Goal: Communication & Community: Answer question/provide support

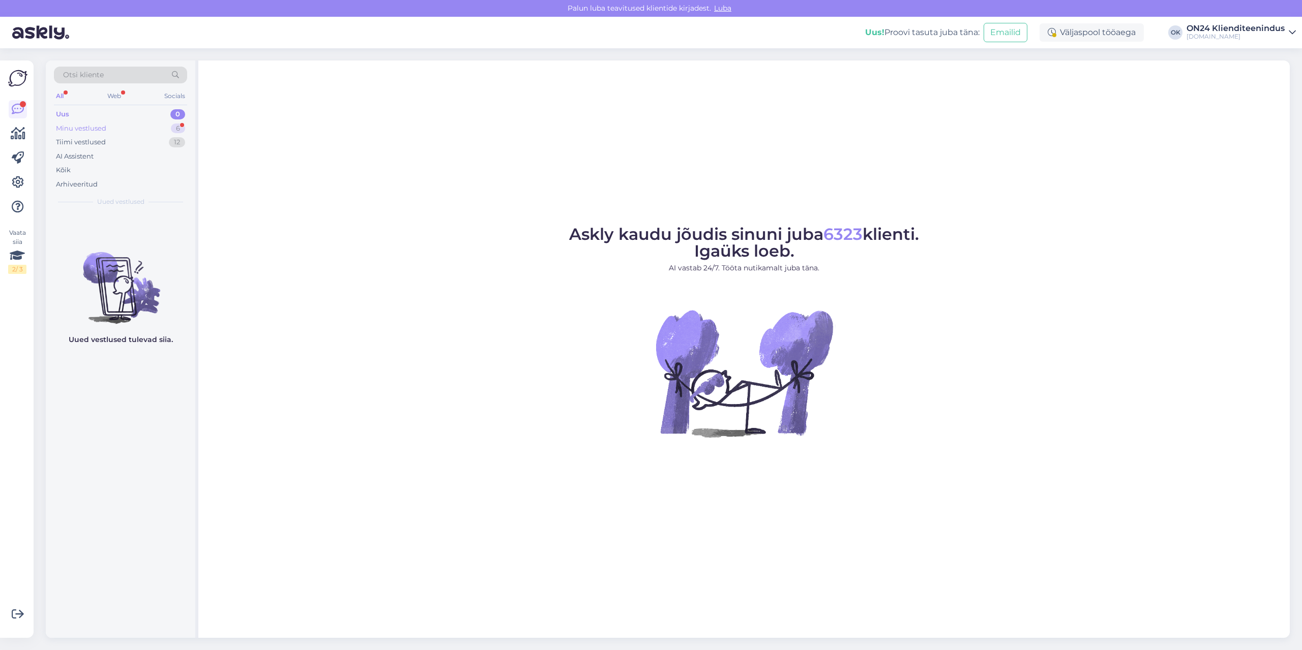
click at [131, 125] on div "Minu vestlused 6" at bounding box center [120, 129] width 133 height 14
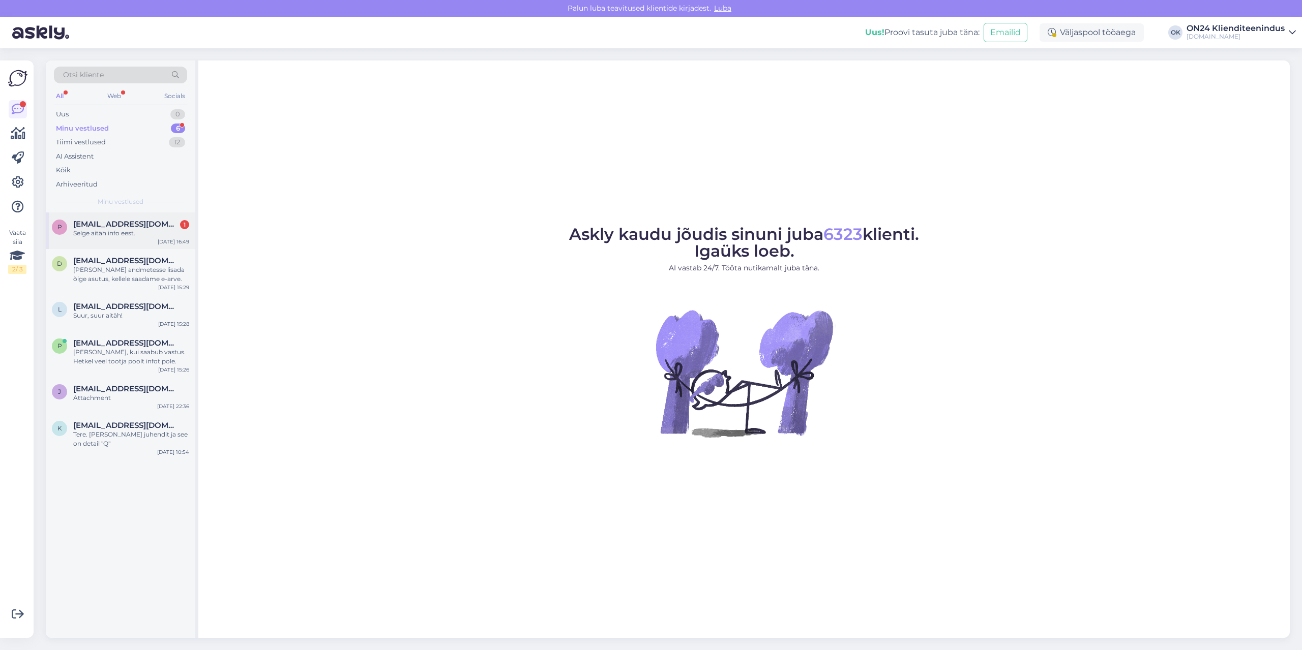
click at [164, 224] on span "[EMAIL_ADDRESS][DOMAIN_NAME]" at bounding box center [126, 224] width 106 height 9
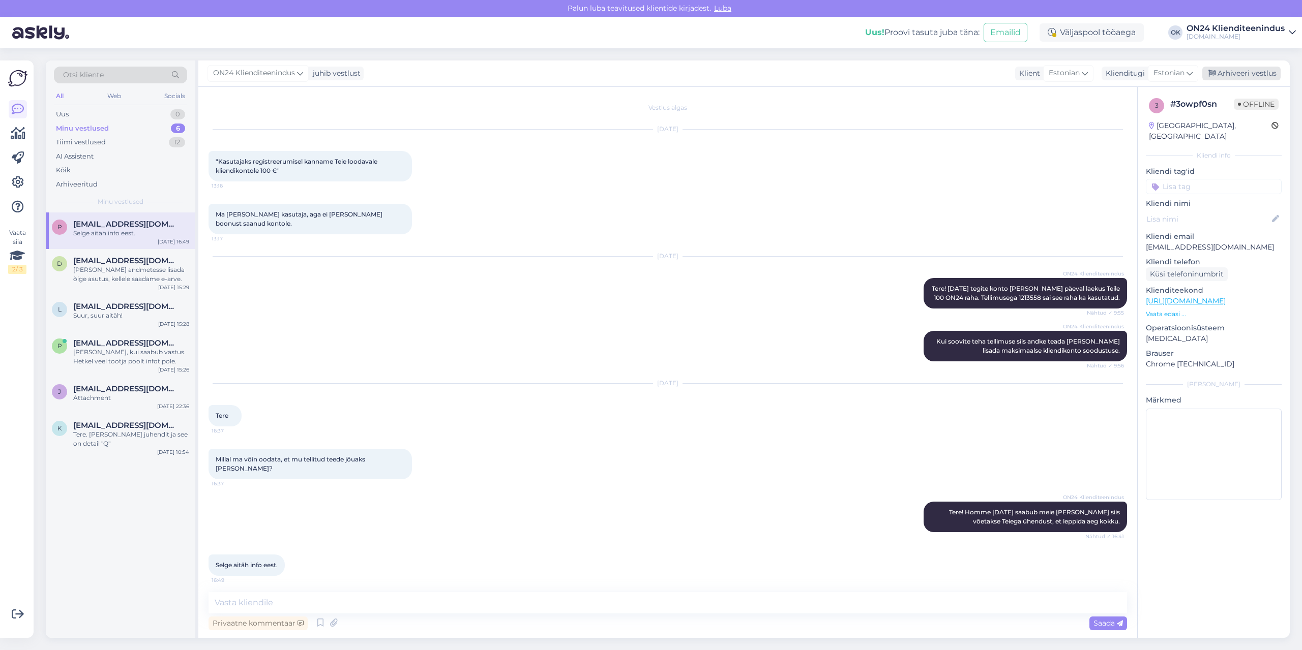
click at [1236, 70] on div "Arhiveeri vestlus" at bounding box center [1241, 74] width 78 height 14
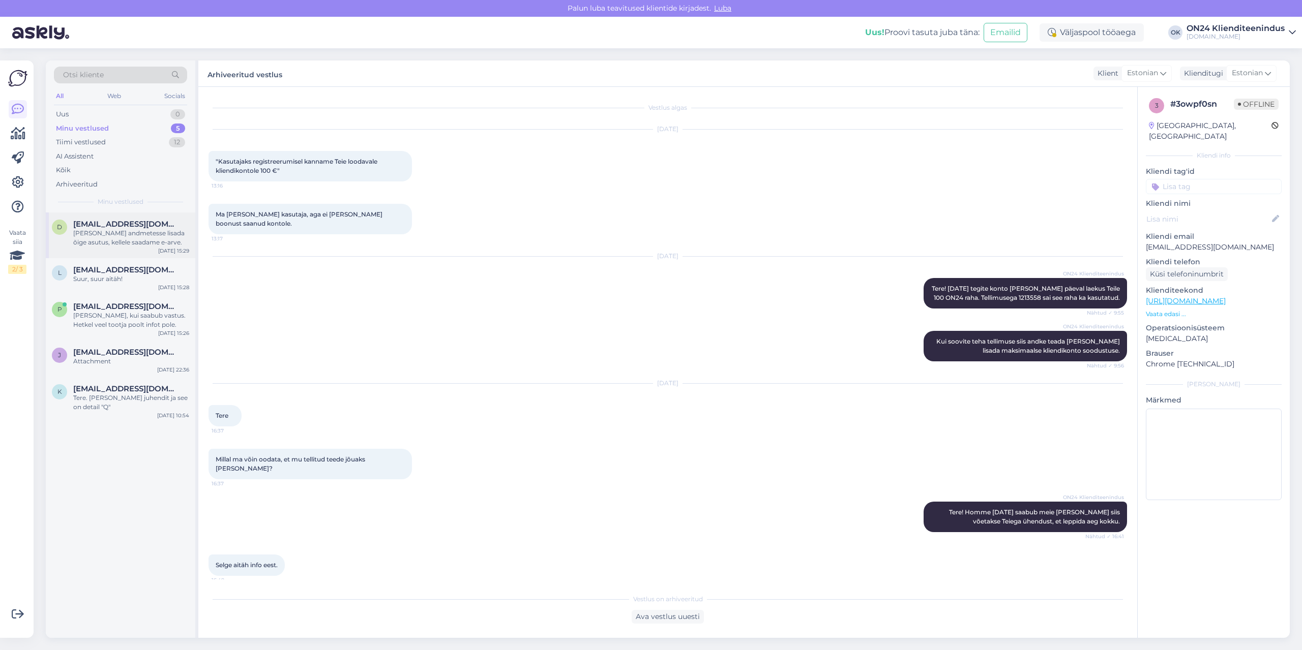
click at [173, 234] on div "[PERSON_NAME] andmetesse lisada õige asutus, kellele saadame e-arve." at bounding box center [131, 238] width 116 height 18
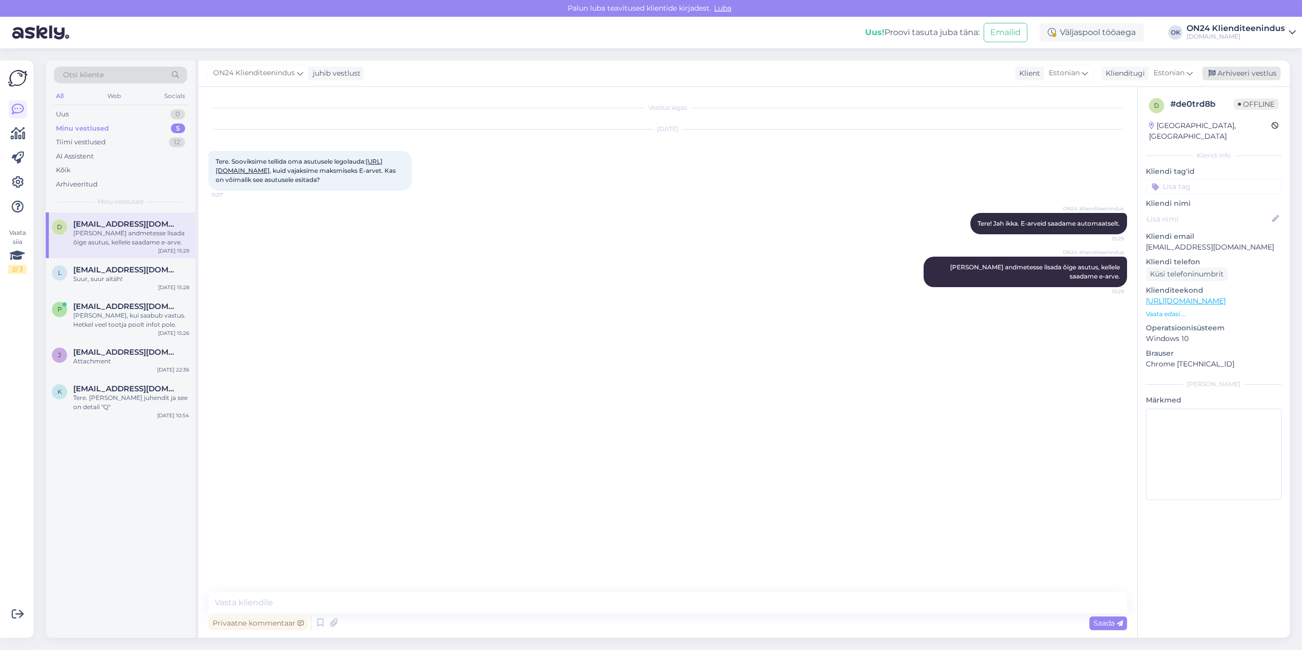
click at [1230, 74] on div "Arhiveeri vestlus" at bounding box center [1241, 74] width 78 height 14
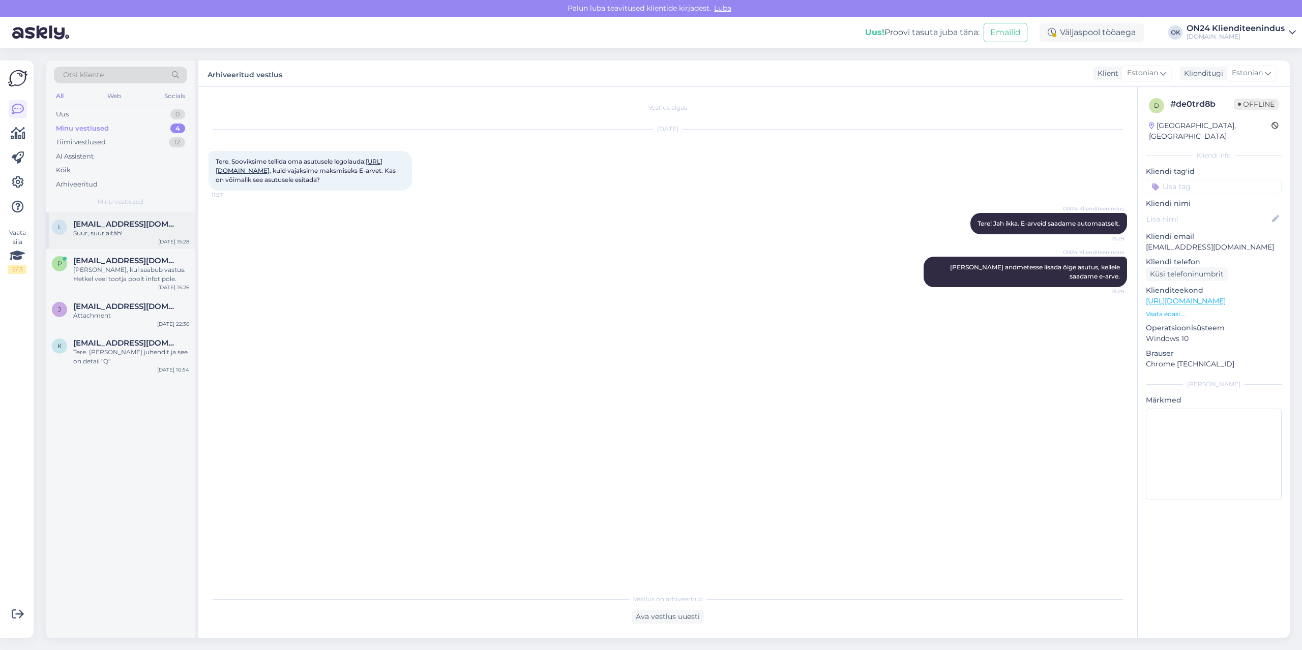
click at [134, 233] on div "Suur, suur aitäh!" at bounding box center [131, 233] width 116 height 9
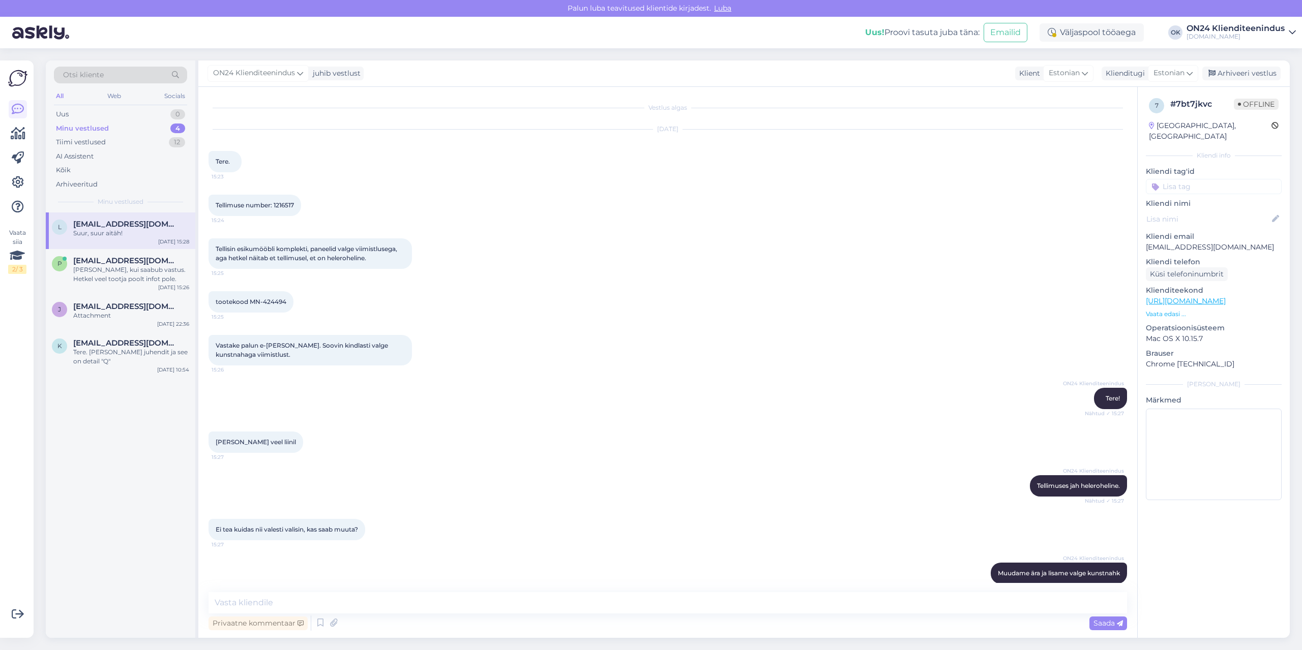
scroll to position [56, 0]
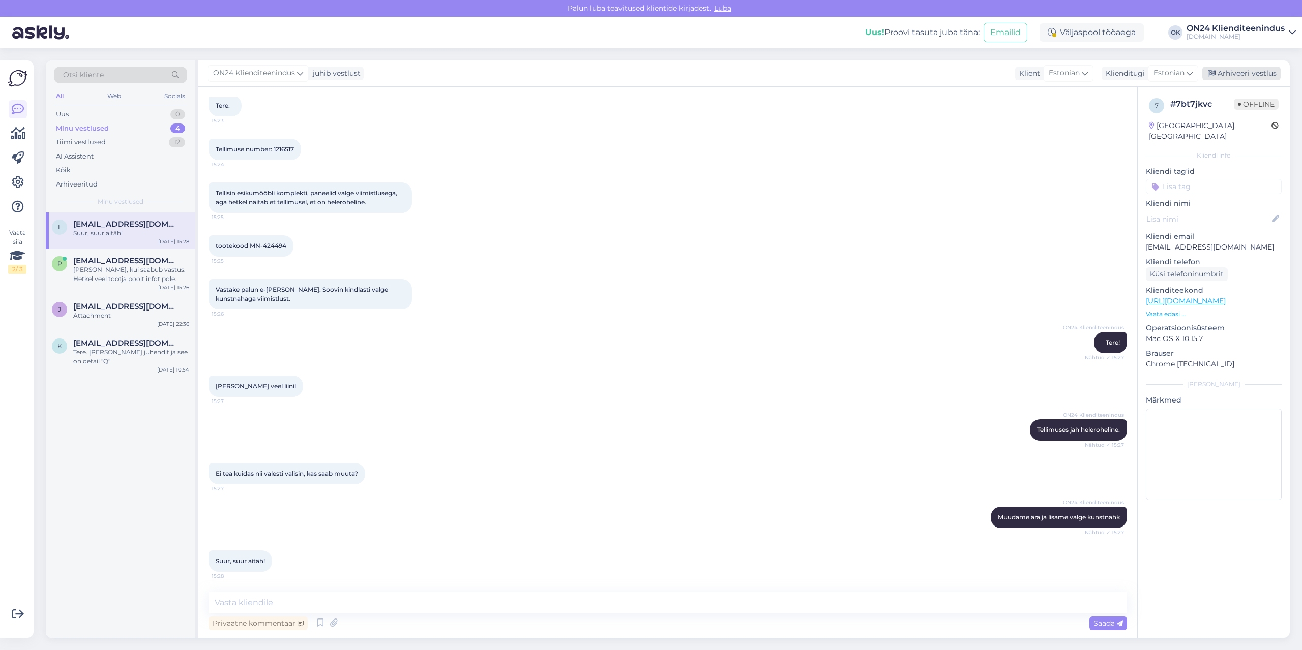
click at [1210, 70] on icon at bounding box center [1211, 73] width 7 height 7
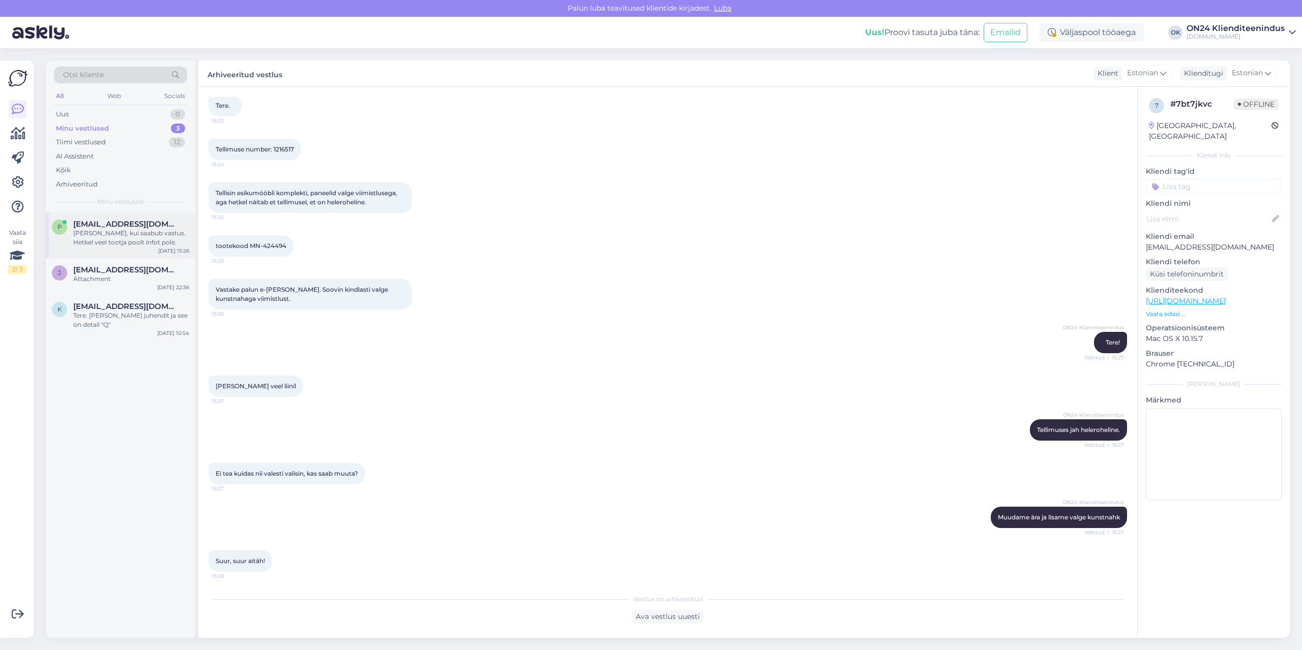
click at [120, 234] on div "[PERSON_NAME], kui saabub vastus. Hetkel veel tootja poolt infot pole." at bounding box center [131, 238] width 116 height 18
